Goal: Communication & Community: Answer question/provide support

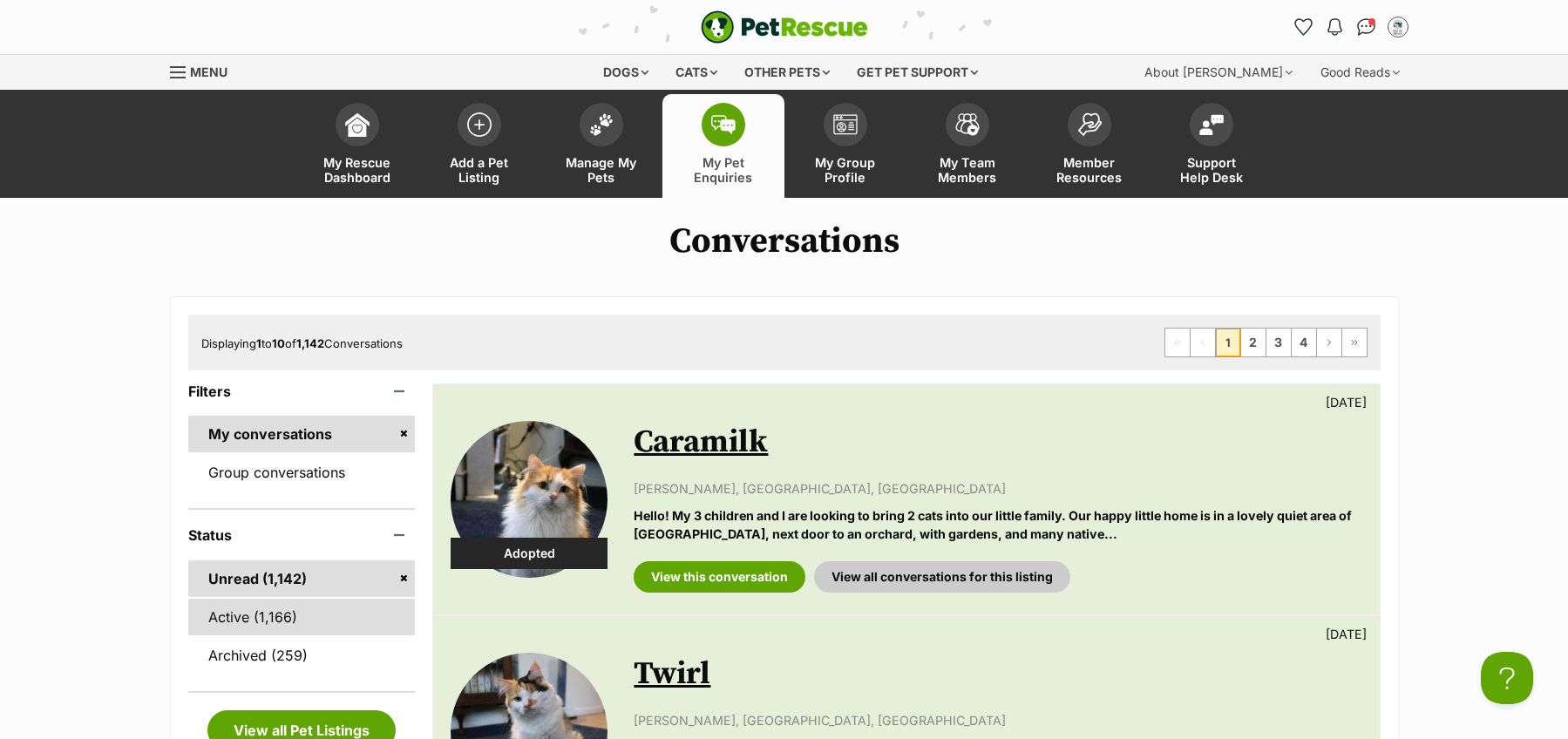
click at [268, 618] on link "Active (1,166)" at bounding box center [302, 617] width 228 height 37
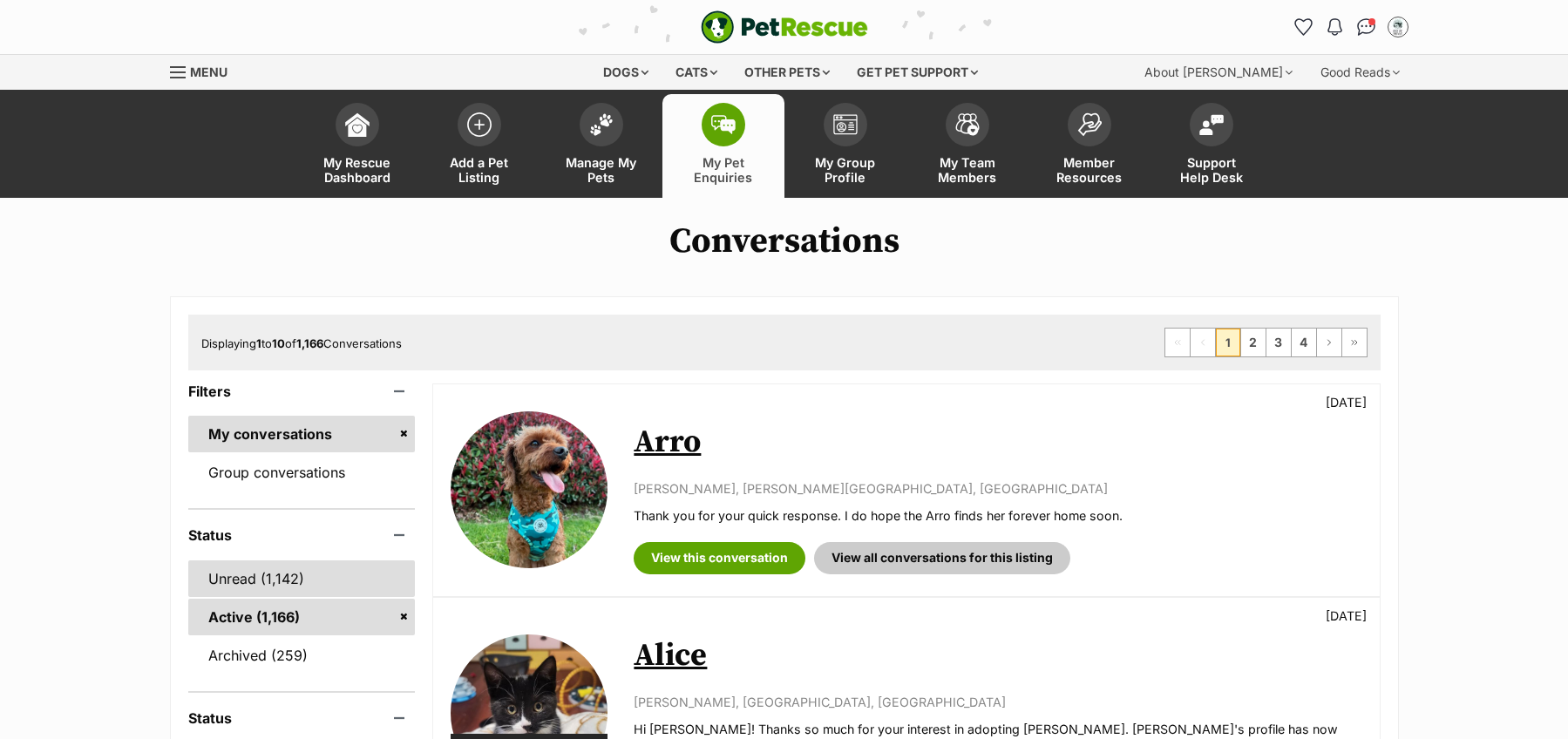
click at [236, 587] on link "Unread (1,142)" at bounding box center [302, 578] width 228 height 37
